Goal: Register for event/course

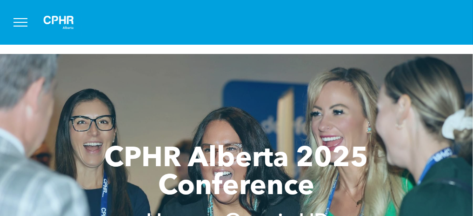
click at [0, 0] on div "Events" at bounding box center [0, 0] width 0 height 0
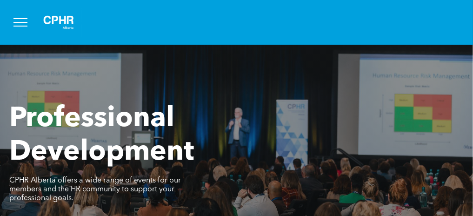
click at [0, 0] on img at bounding box center [0, 0] width 0 height 0
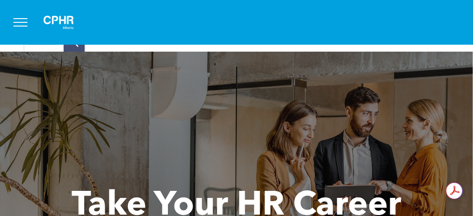
click at [0, 0] on div "Annual Conference" at bounding box center [0, 0] width 0 height 0
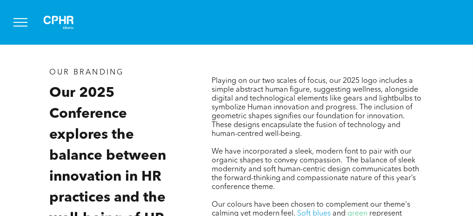
scroll to position [964, 0]
